Goal: Information Seeking & Learning: Learn about a topic

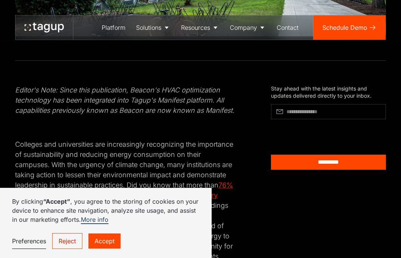
scroll to position [289, 0]
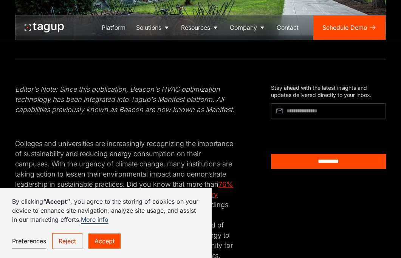
click at [104, 255] on div "By clicking “Accept” , you agree to the storing of cookies on your device to en…" at bounding box center [105, 223] width 211 height 70
click at [109, 247] on link "Accept" at bounding box center [104, 241] width 32 height 15
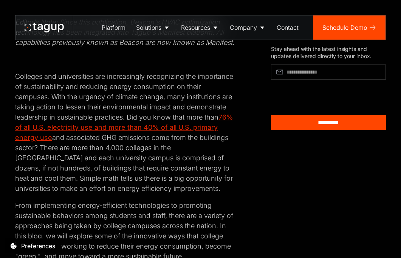
scroll to position [361, 0]
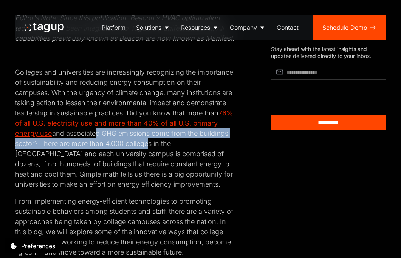
drag, startPoint x: 134, startPoint y: 132, endPoint x: 190, endPoint y: 145, distance: 57.4
click at [190, 146] on p "Colleges and universities are increasingly recognizing the importance of sustai…" at bounding box center [124, 128] width 219 height 122
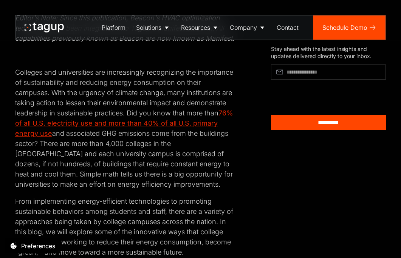
click at [139, 149] on p "Colleges and universities are increasingly recognizing the importance of sustai…" at bounding box center [124, 128] width 219 height 122
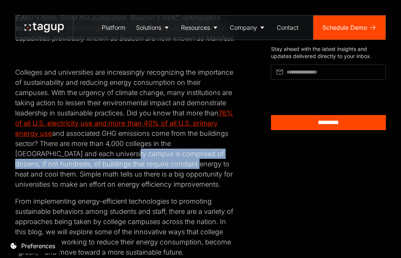
drag, startPoint x: 123, startPoint y: 149, endPoint x: 182, endPoint y: 174, distance: 64.0
click at [181, 173] on p "Colleges and universities are increasingly recognizing the importance of sustai…" at bounding box center [124, 128] width 219 height 122
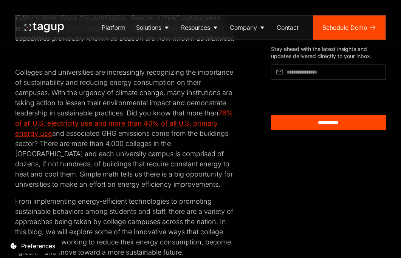
click at [156, 180] on p "Colleges and universities are increasingly recognizing the importance of sustai…" at bounding box center [124, 128] width 219 height 122
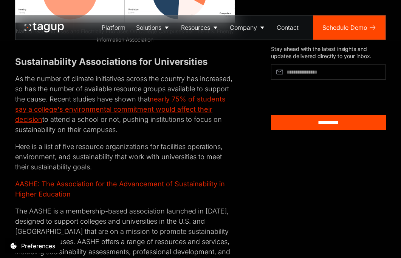
scroll to position [1305, 0]
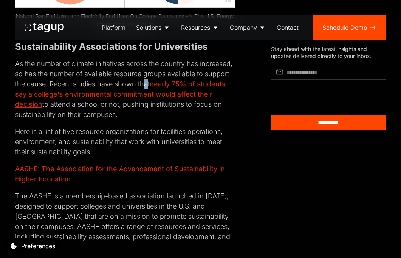
click at [145, 96] on p "As the number of climate initiatives across the country has increased, so has t…" at bounding box center [124, 89] width 219 height 61
click at [139, 147] on p "Here is a list of five resource organizations for facilities operations, enviro…" at bounding box center [124, 142] width 219 height 31
